Goal: Transaction & Acquisition: Purchase product/service

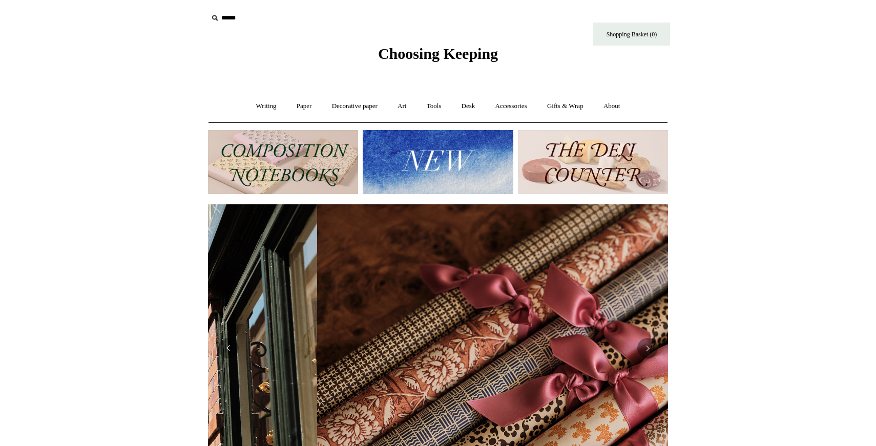
scroll to position [0, 920]
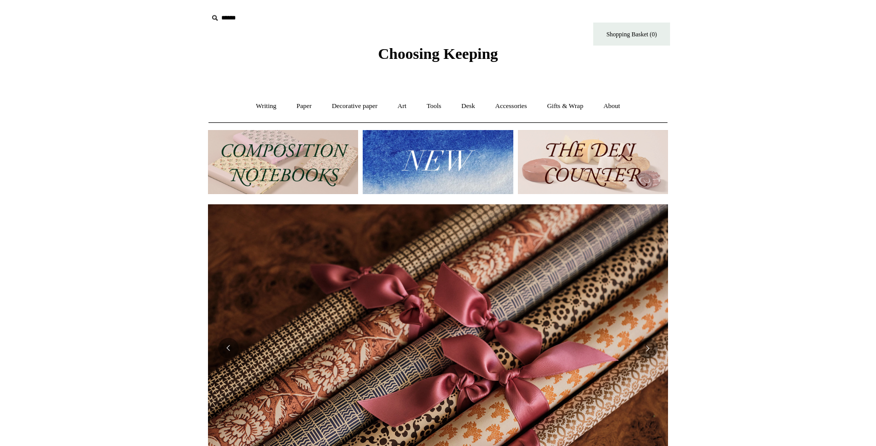
click at [413, 179] on img at bounding box center [438, 162] width 150 height 64
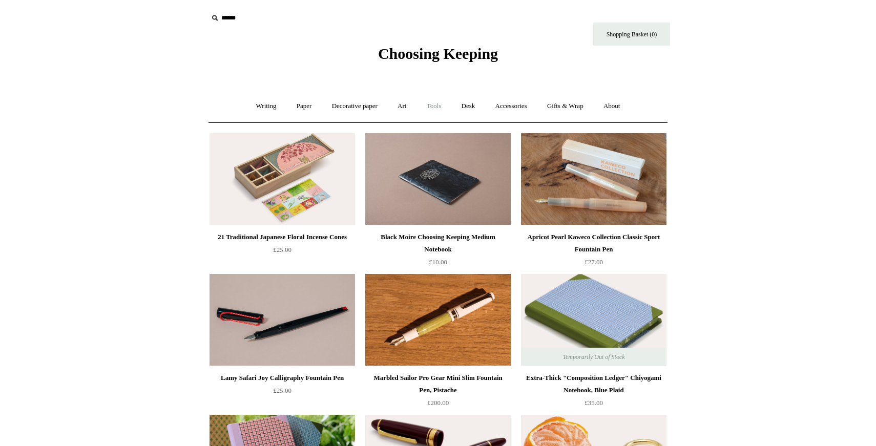
click at [432, 105] on link "Tools +" at bounding box center [434, 106] width 33 height 27
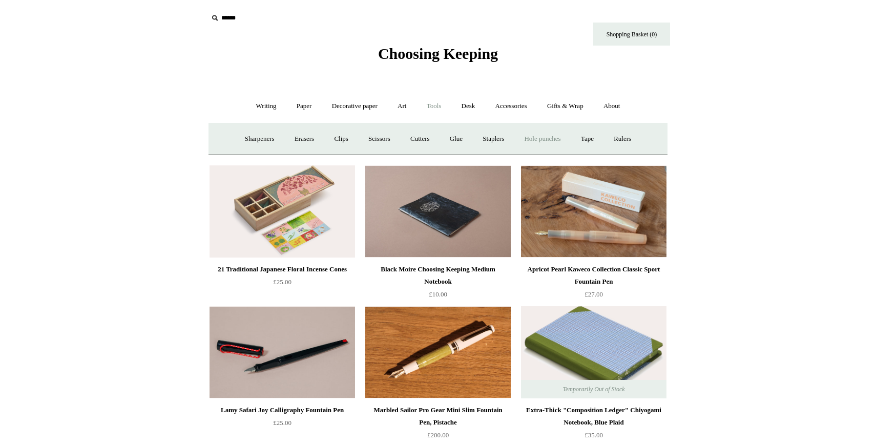
click at [520, 129] on link "Hole punches" at bounding box center [542, 139] width 55 height 27
